Goal: Find contact information: Find specific fact

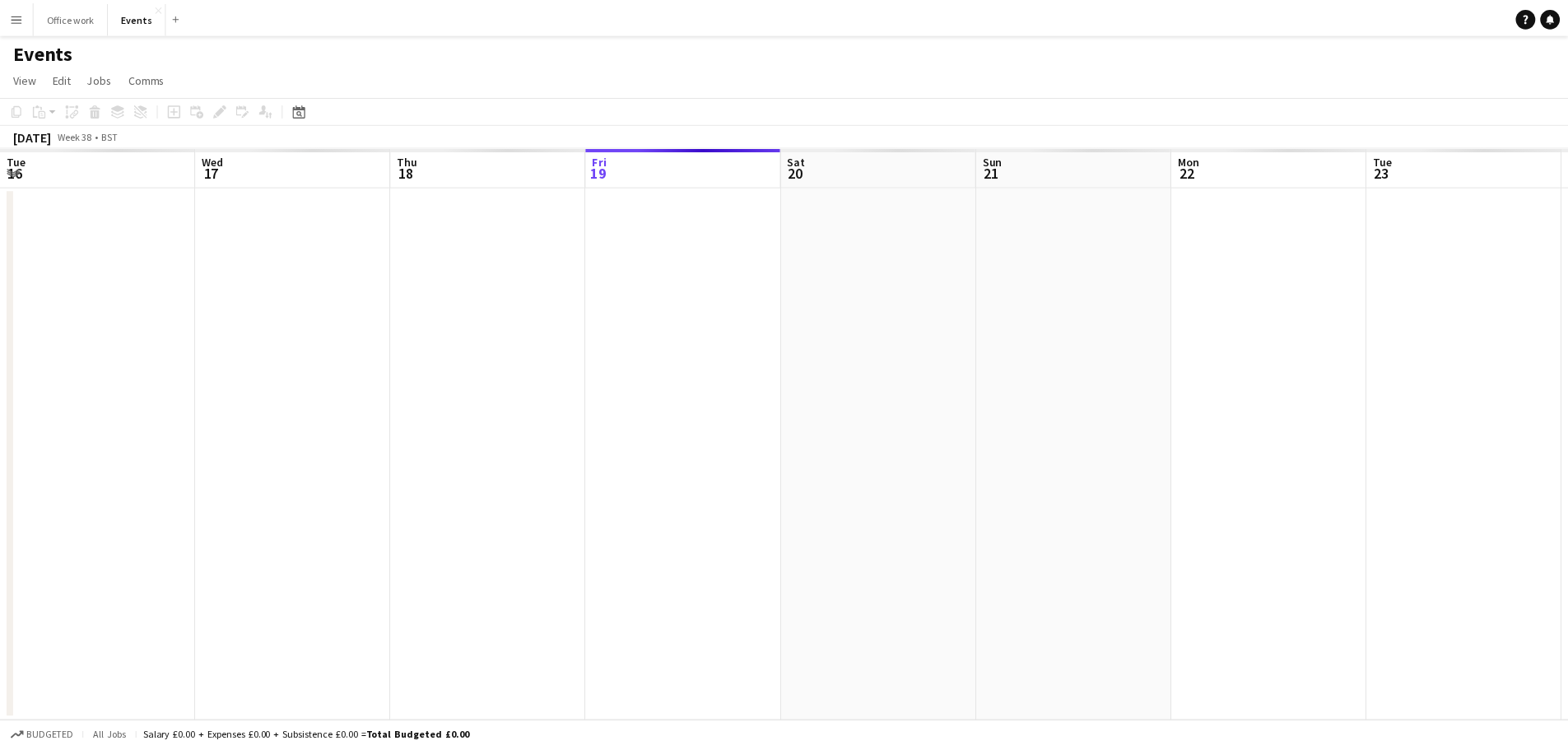
scroll to position [0, 393]
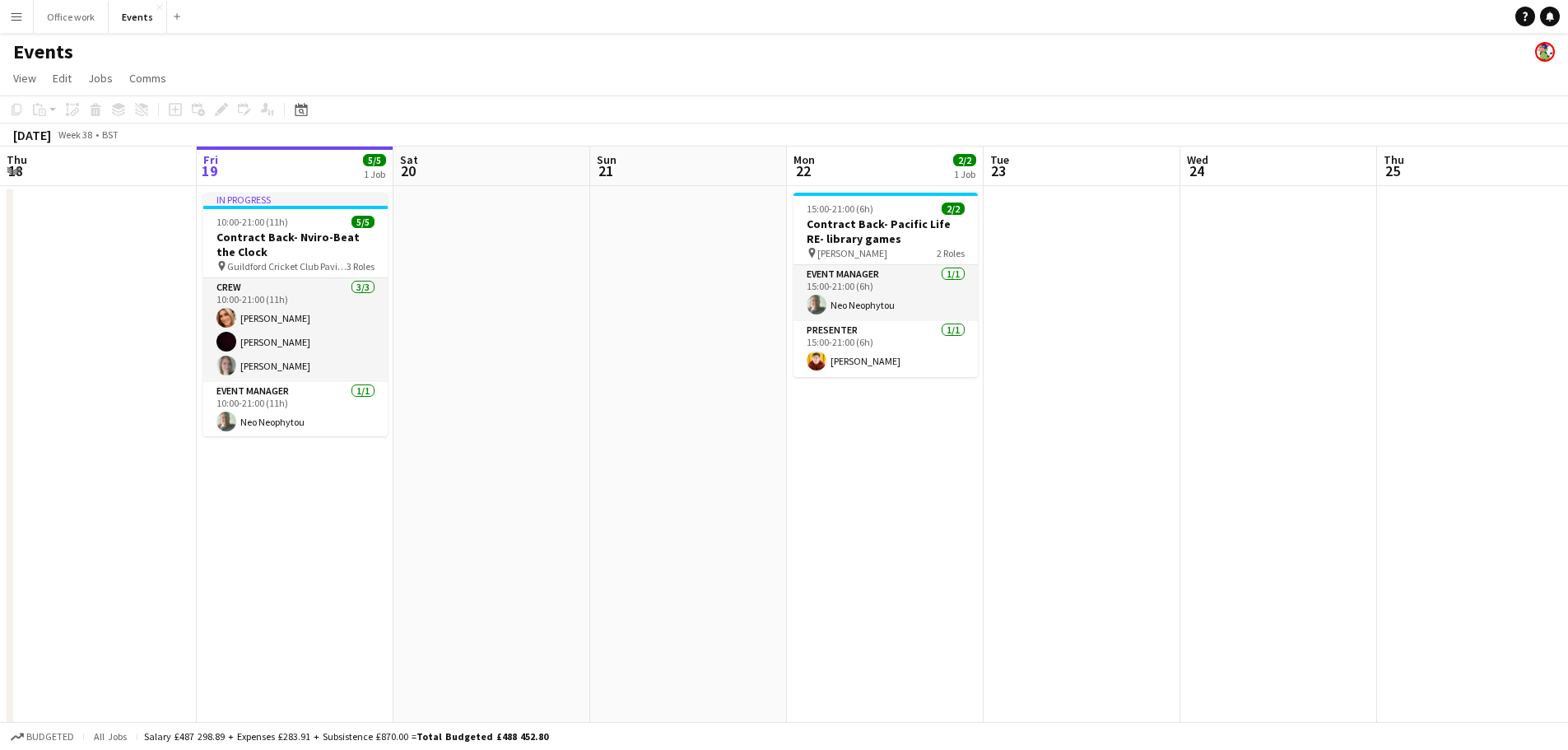
click at [22, 16] on app-icon "Menu" at bounding box center [16, 16] width 14 height 14
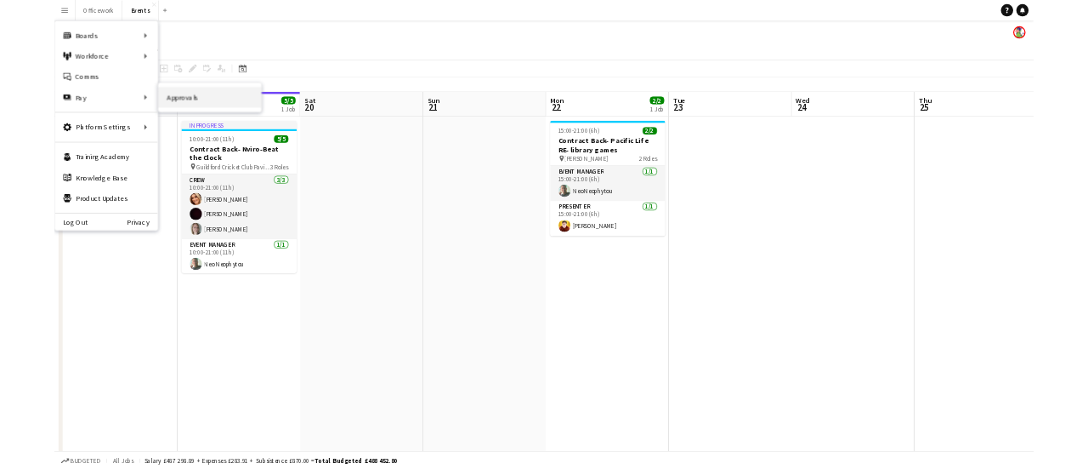
scroll to position [0, 0]
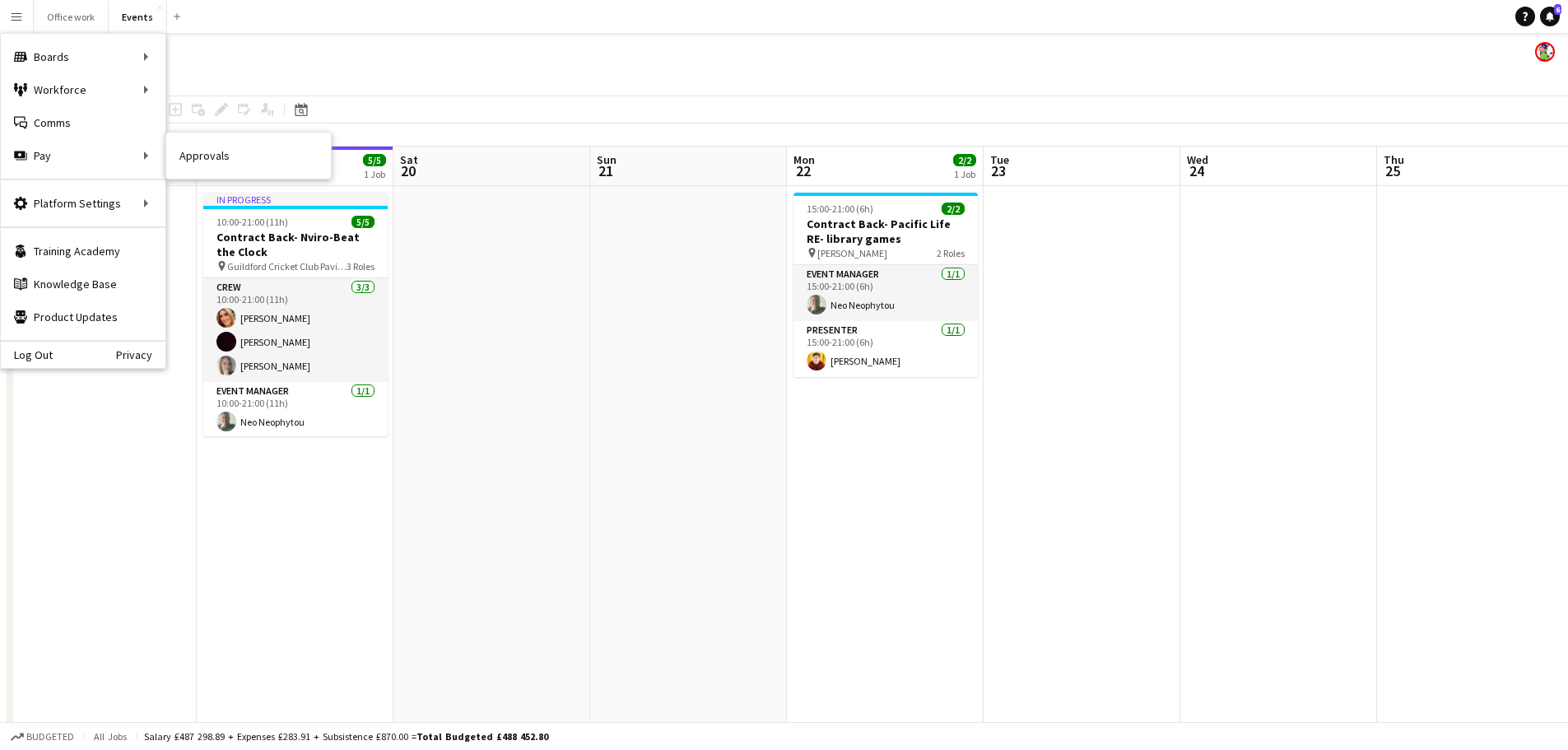
drag, startPoint x: 232, startPoint y: 157, endPoint x: 195, endPoint y: 2, distance: 159.4
click at [232, 157] on link "Approvals" at bounding box center [249, 156] width 165 height 33
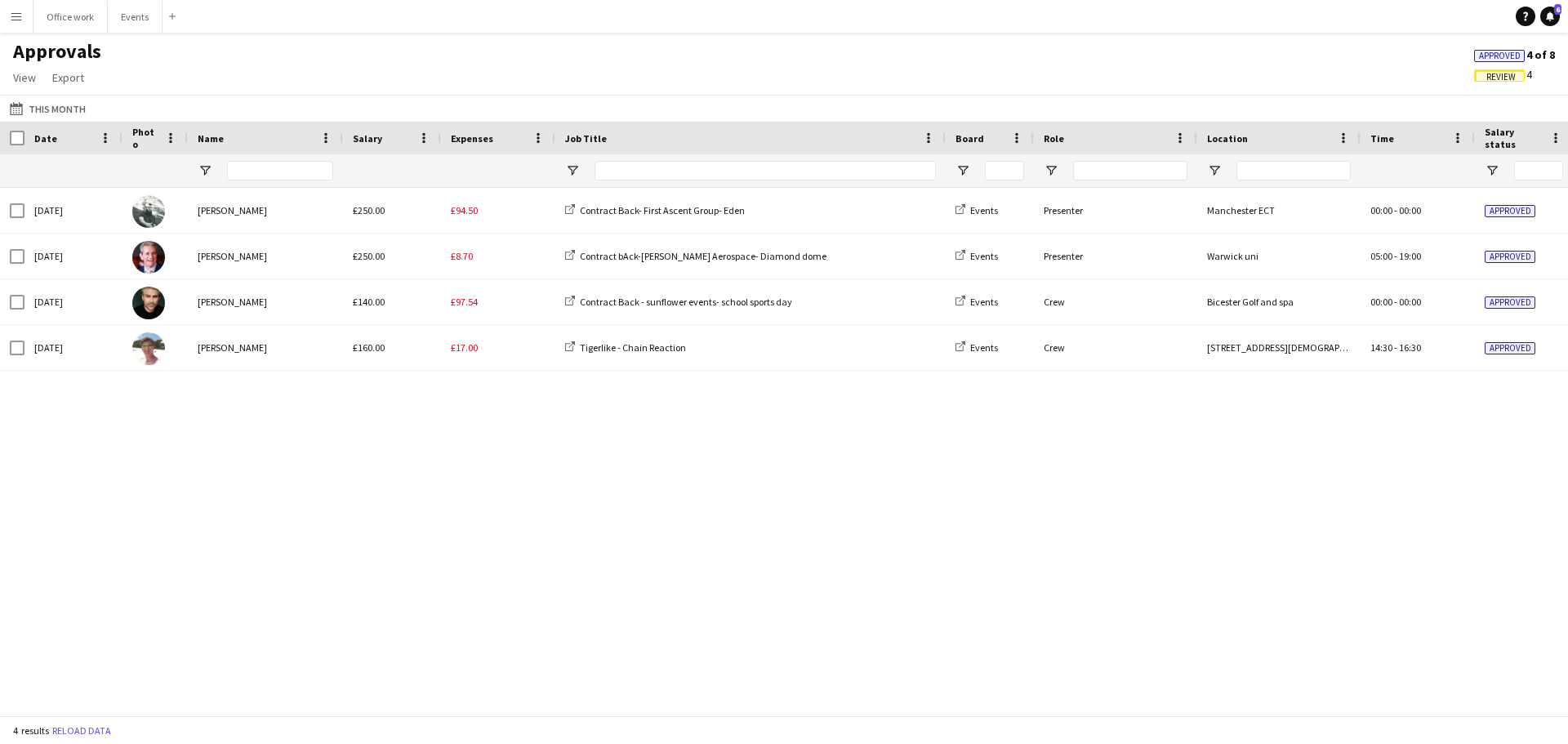
click at [30, 13] on button "Menu" at bounding box center [16, 16] width 33 height 33
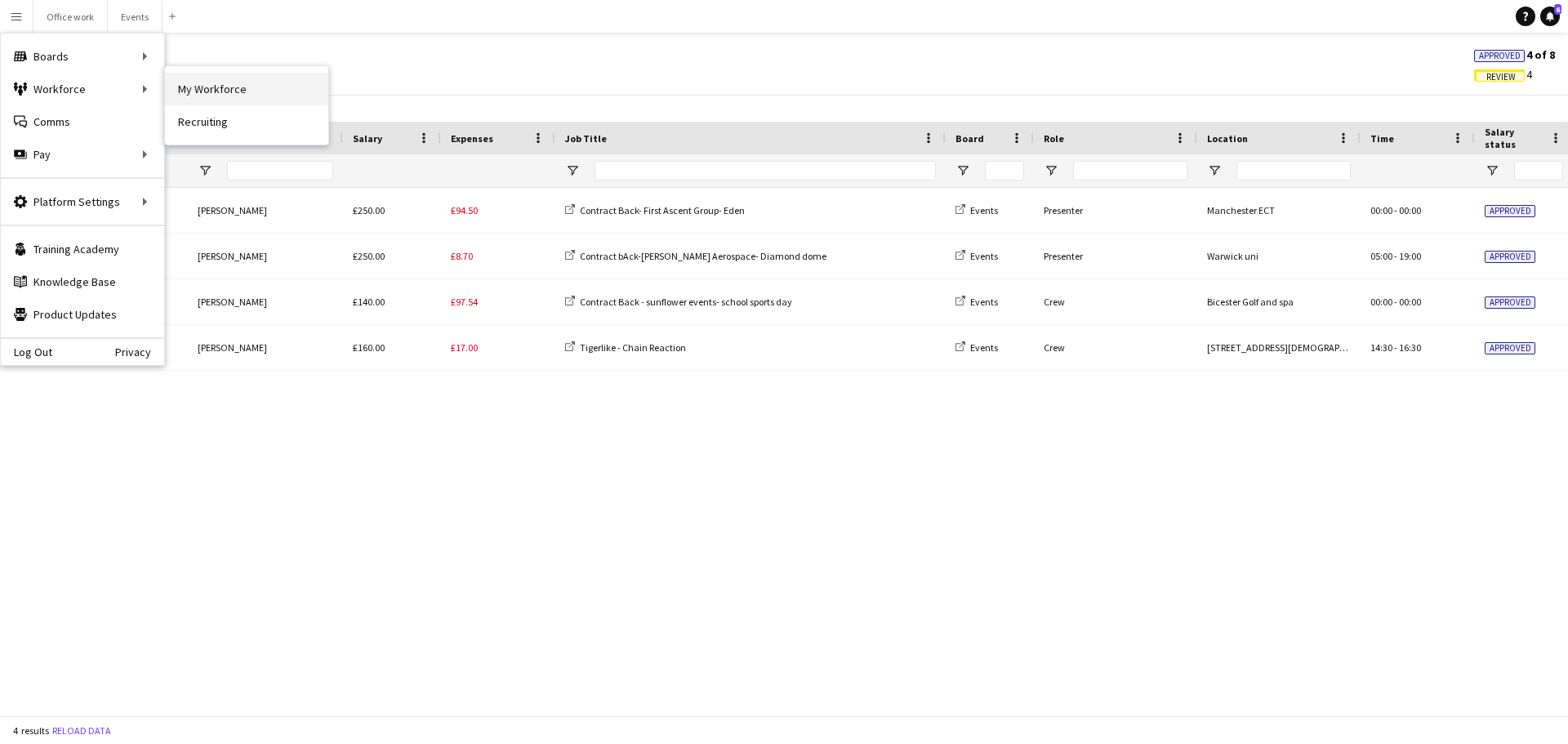
click at [220, 86] on link "My Workforce" at bounding box center [247, 89] width 163 height 33
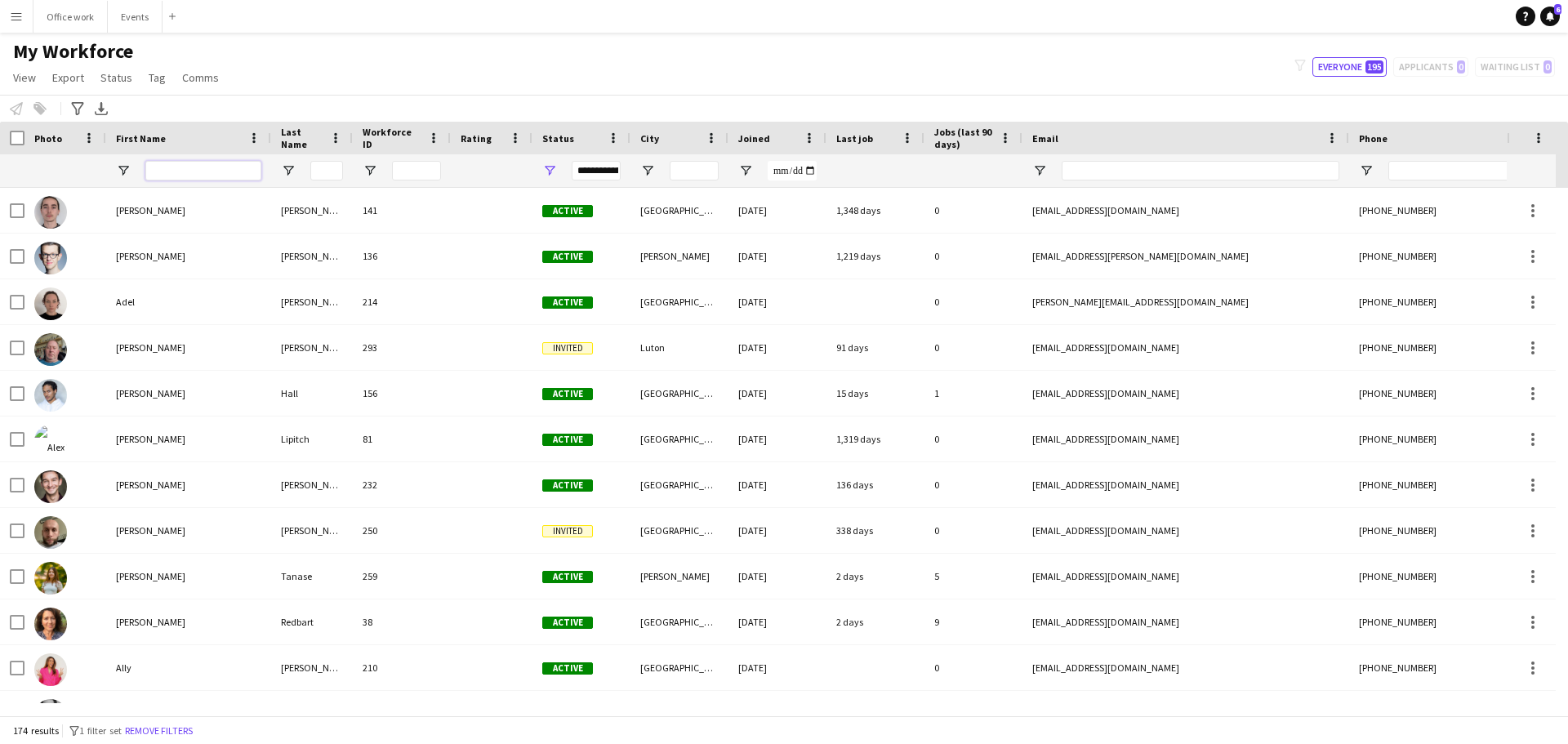
click at [151, 166] on input "First Name Filter Input" at bounding box center [203, 171] width 116 height 19
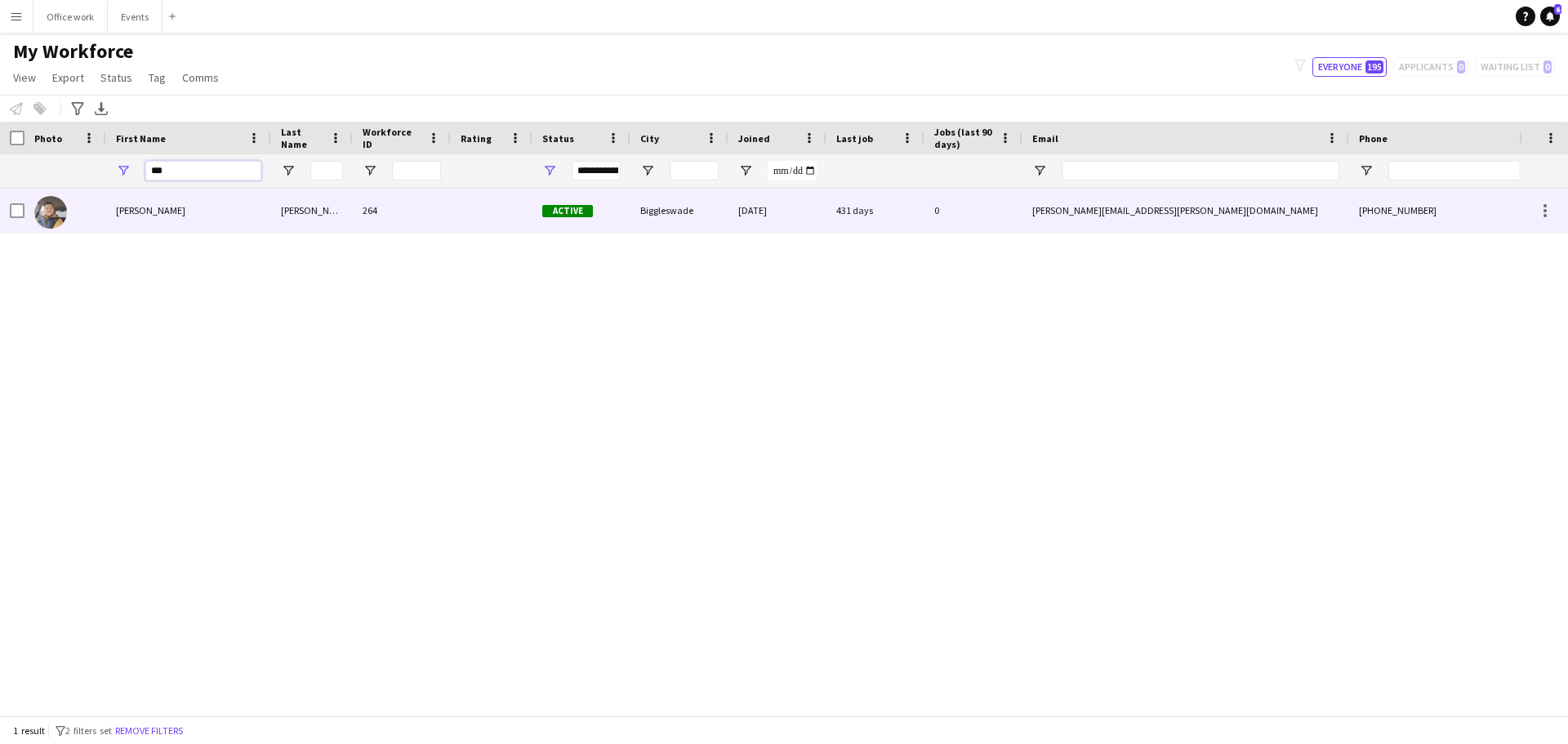
type input "***"
click at [207, 227] on div "[PERSON_NAME]" at bounding box center [189, 210] width 165 height 45
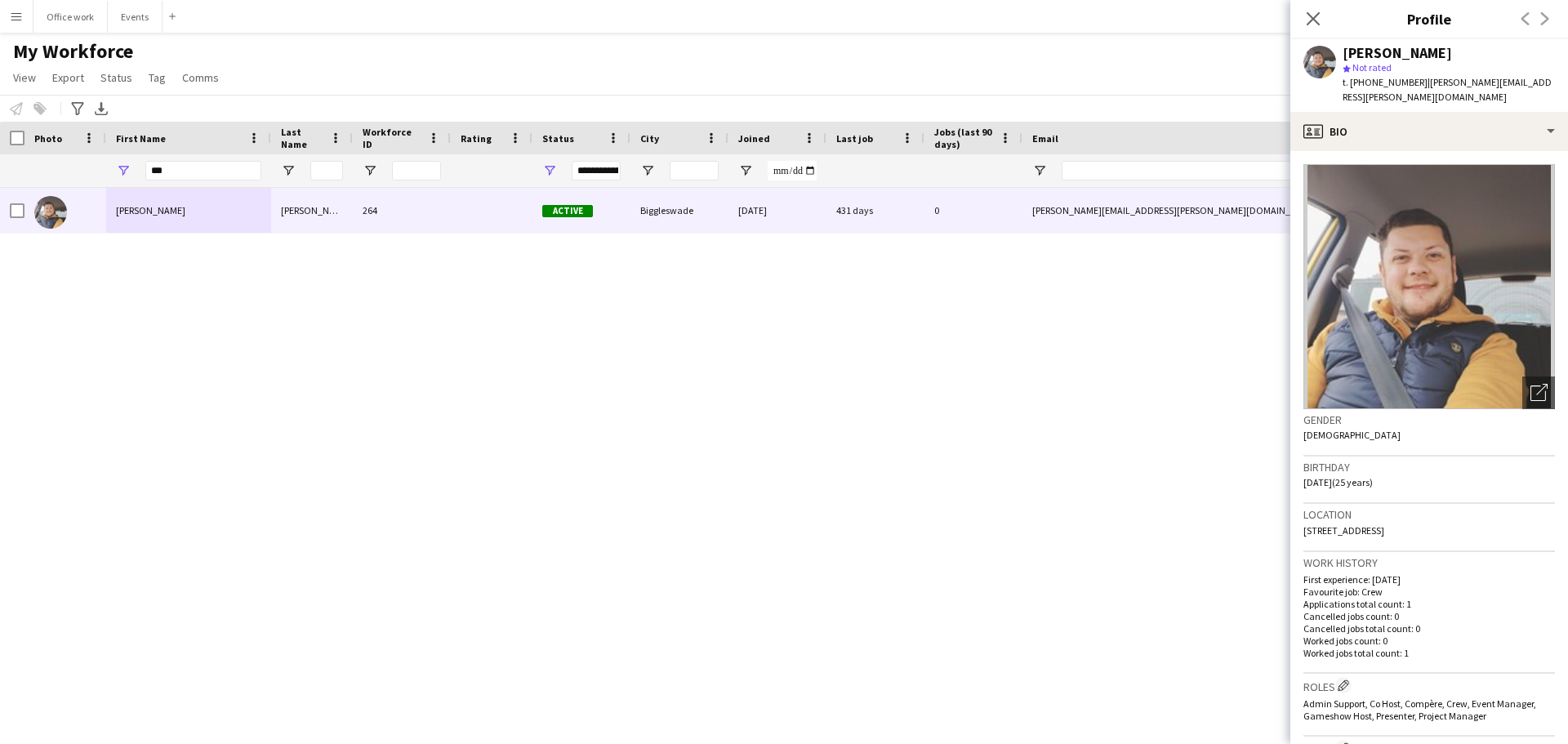
drag, startPoint x: 1388, startPoint y: 515, endPoint x: 1297, endPoint y: 517, distance: 91.0
click at [1297, 517] on app-crew-profile-bio "Open photos pop-in Gender [DEMOGRAPHIC_DATA] Birthday [DEMOGRAPHIC_DATA] (25 ye…" at bounding box center [1429, 446] width 277 height 592
copy span "[STREET_ADDRESS],"
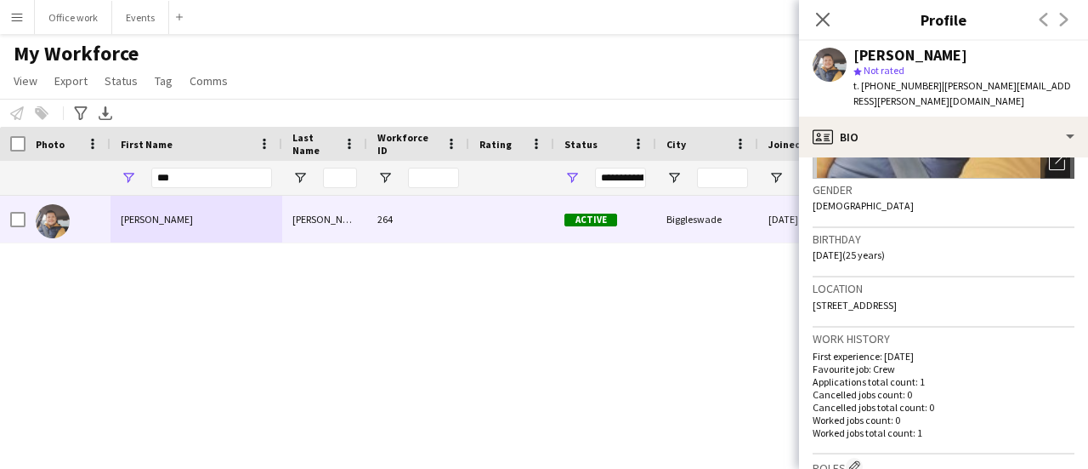
scroll to position [255, 0]
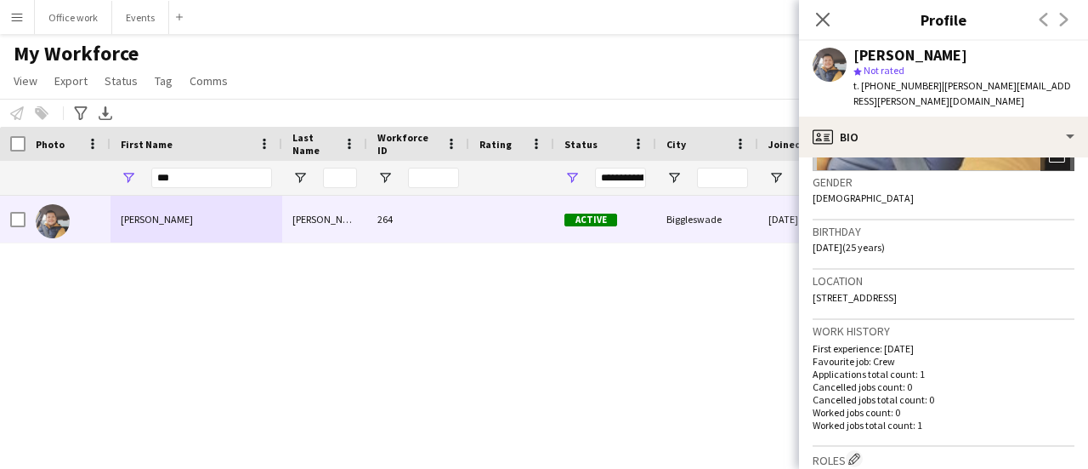
drag, startPoint x: 1016, startPoint y: 281, endPoint x: 964, endPoint y: 285, distance: 52.0
click at [964, 285] on div "Location [STREET_ADDRESS]" at bounding box center [944, 294] width 262 height 49
copy span "SG18 0HB"
